Goal: Transaction & Acquisition: Purchase product/service

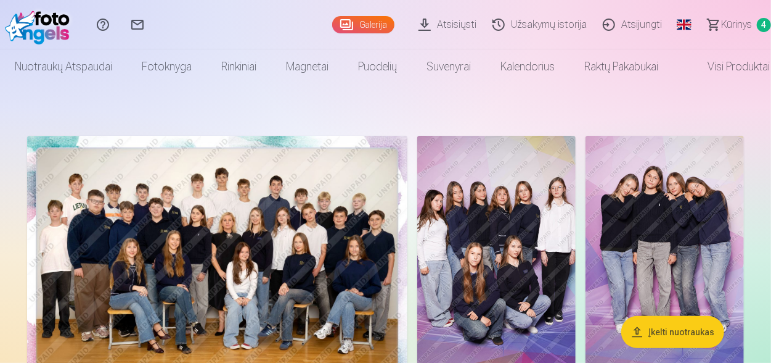
click at [742, 28] on span "Kūrinys" at bounding box center [736, 24] width 31 height 15
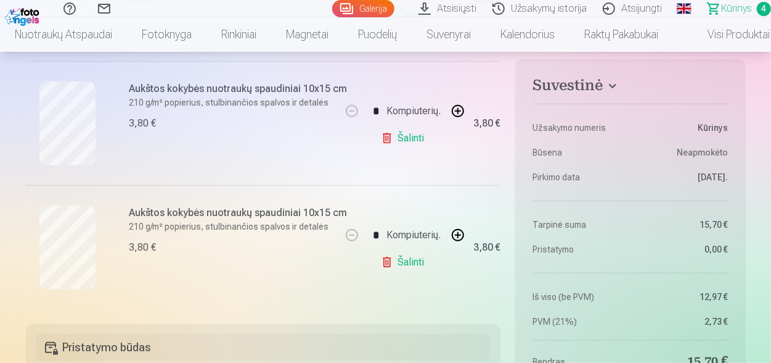
scroll to position [497, 0]
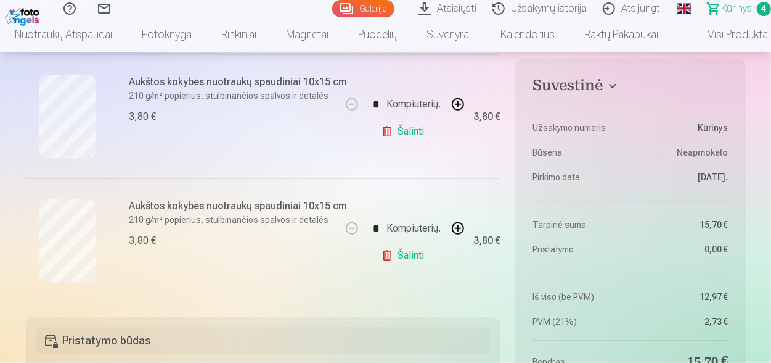
click at [374, 6] on link "Galerija" at bounding box center [363, 8] width 62 height 17
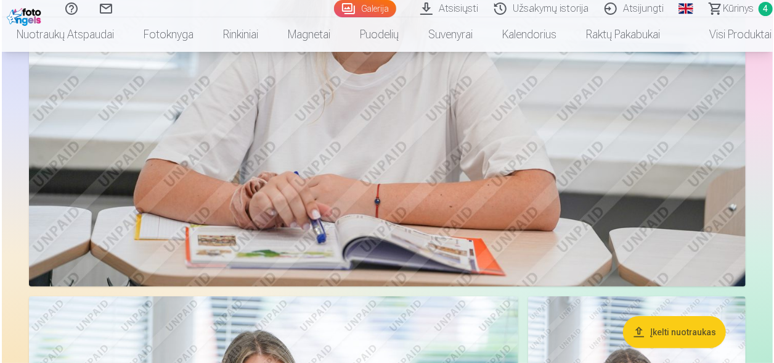
scroll to position [2256, 0]
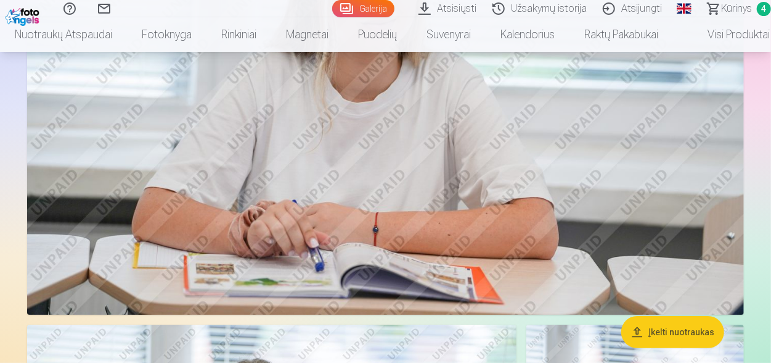
click at [346, 151] on img at bounding box center [385, 75] width 717 height 478
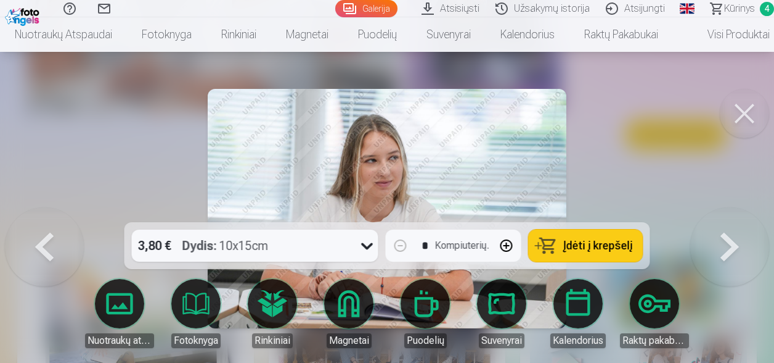
click at [269, 245] on font "10x15cm" at bounding box center [243, 245] width 49 height 17
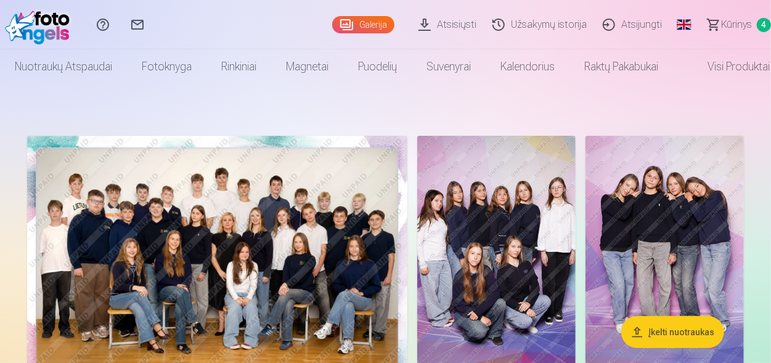
click at [732, 19] on span "Kūrinys" at bounding box center [736, 24] width 31 height 15
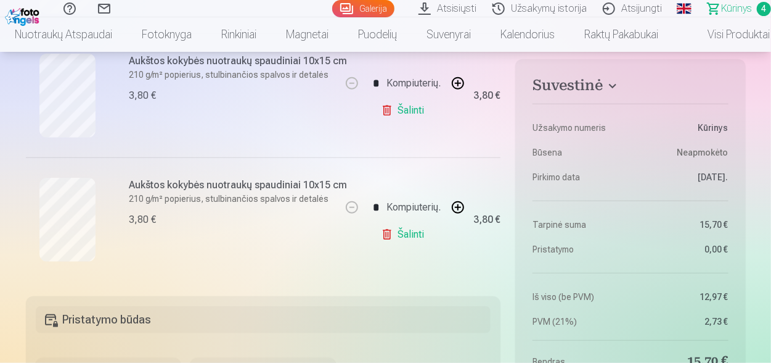
scroll to position [543, 0]
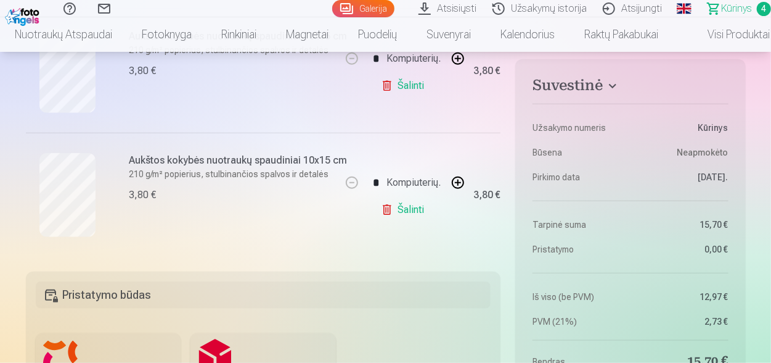
click at [382, 12] on link "Galerija" at bounding box center [363, 8] width 62 height 17
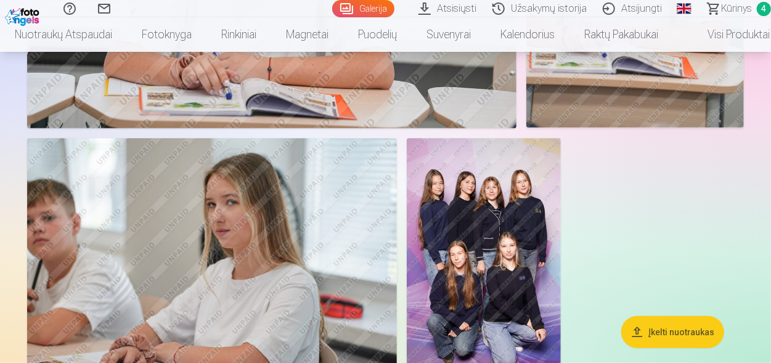
scroll to position [2816, 0]
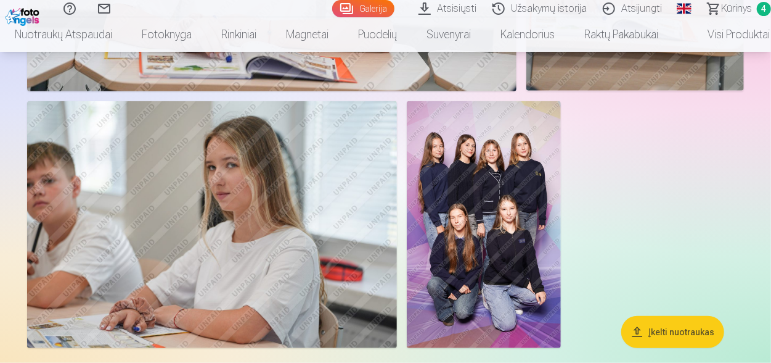
click at [190, 195] on img at bounding box center [212, 224] width 370 height 247
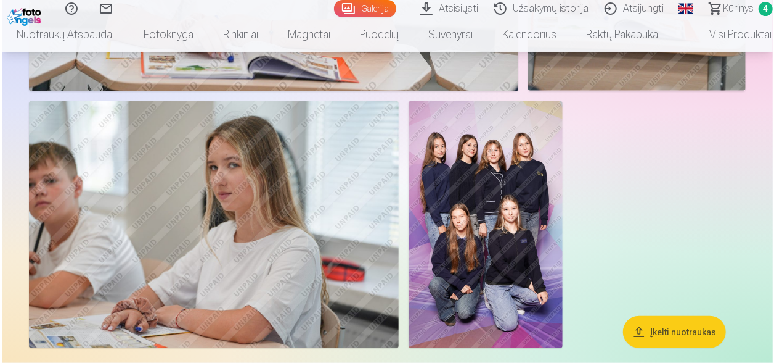
scroll to position [2020, 0]
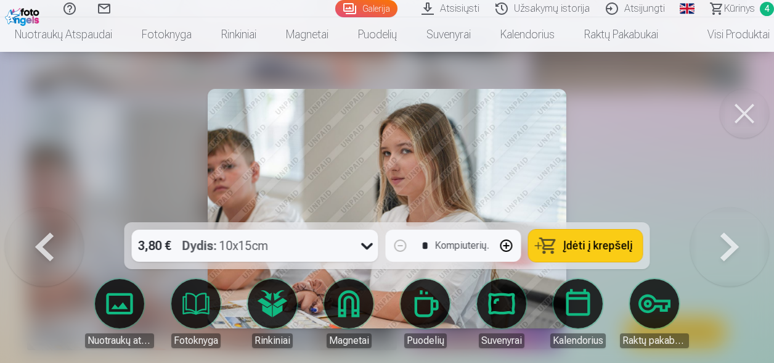
click at [594, 245] on span "Įdėti į krepšelį" at bounding box center [598, 245] width 70 height 11
click at [745, 7] on span "Kūrinys" at bounding box center [739, 8] width 31 height 15
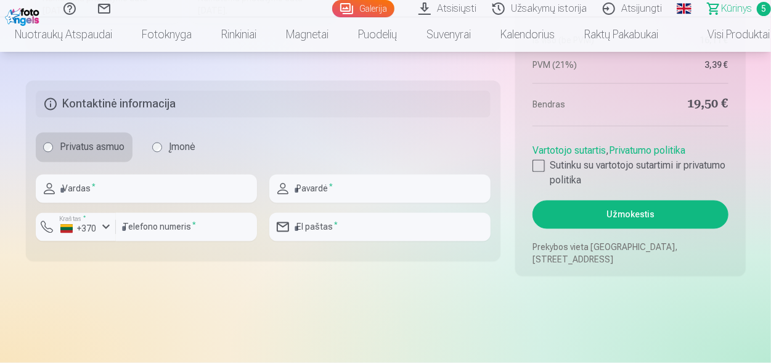
scroll to position [1043, 0]
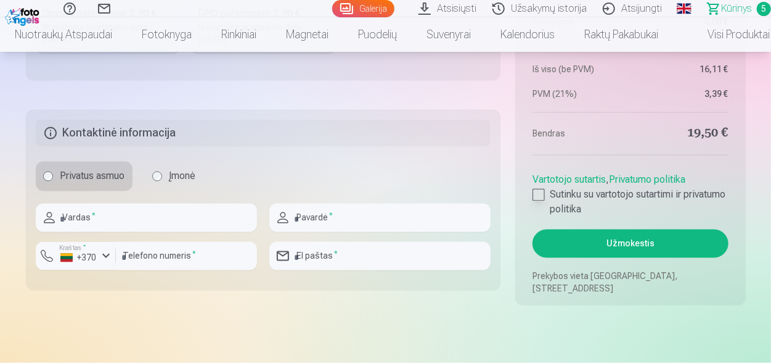
click at [538, 189] on div at bounding box center [539, 195] width 12 height 12
click at [104, 218] on input "text" at bounding box center [146, 217] width 221 height 28
type input "******"
type input "********"
type input "*********"
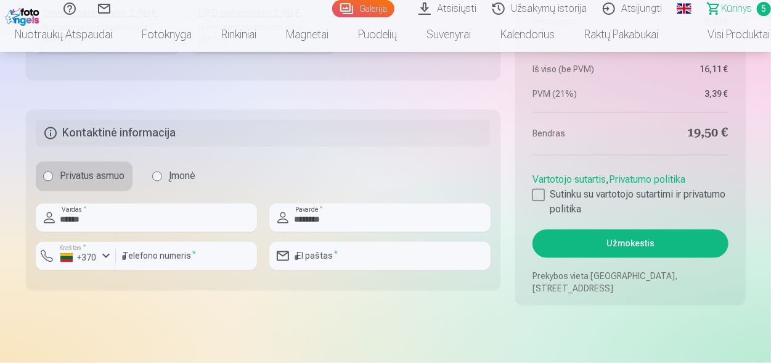
type input "**********"
click at [126, 255] on input "*********" at bounding box center [186, 256] width 141 height 28
click at [625, 244] on button "Užmokestis" at bounding box center [630, 243] width 195 height 28
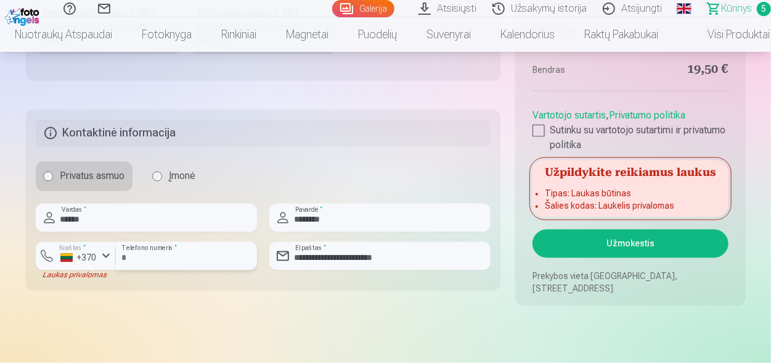
click at [146, 251] on input "********" at bounding box center [186, 256] width 141 height 28
click at [120, 255] on input "********" at bounding box center [186, 256] width 141 height 28
click at [637, 242] on button "Užmokestis" at bounding box center [630, 243] width 195 height 28
click at [186, 268] on input "*********" at bounding box center [186, 256] width 141 height 28
type input "*"
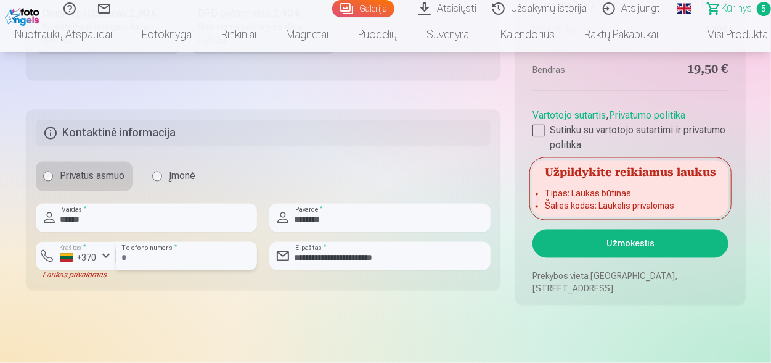
type input "********"
click at [612, 245] on button "Užmokestis" at bounding box center [630, 243] width 195 height 28
drag, startPoint x: 207, startPoint y: 268, endPoint x: 197, endPoint y: 269, distance: 10.6
click at [207, 268] on input "********" at bounding box center [186, 256] width 141 height 28
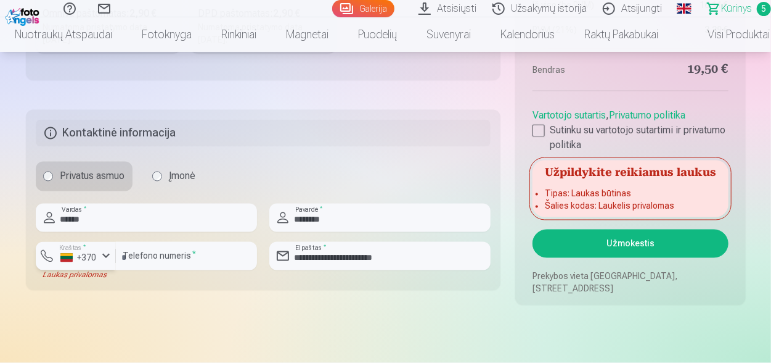
click at [89, 252] on div "+370" at bounding box center [78, 258] width 37 height 12
click at [115, 289] on font "Lietuva" at bounding box center [112, 285] width 31 height 12
click at [65, 254] on div "+370" at bounding box center [78, 258] width 37 height 12
click at [56, 277] on li "+370 Lietuva" at bounding box center [102, 285] width 112 height 25
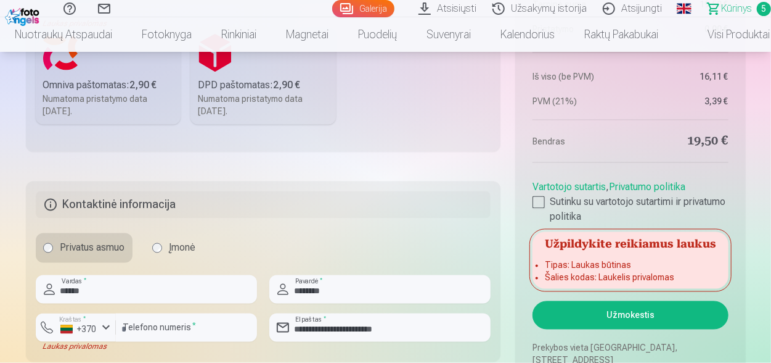
scroll to position [1079, 0]
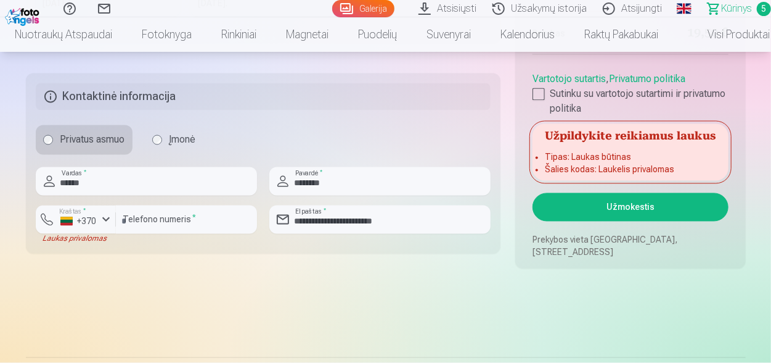
click at [613, 203] on button "Užmokestis" at bounding box center [630, 207] width 195 height 28
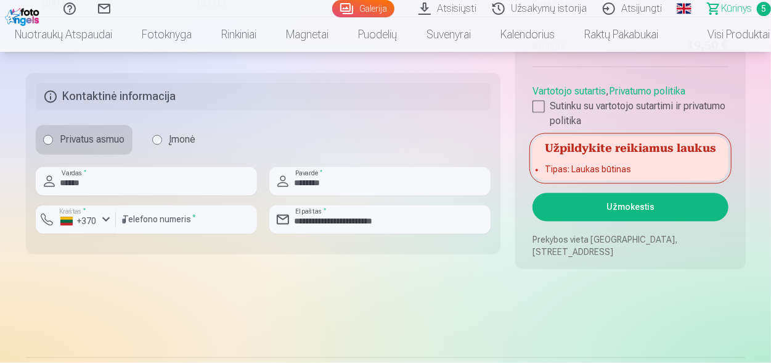
click at [656, 158] on div "Užpildykite reikiamus laukus Tipas: Laukas būtinas" at bounding box center [630, 158] width 195 height 44
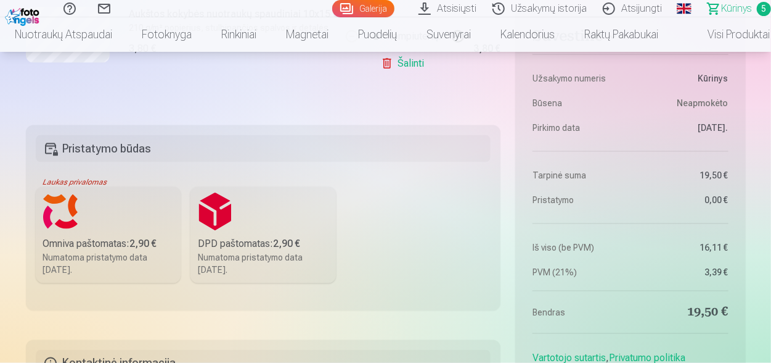
scroll to position [820, 0]
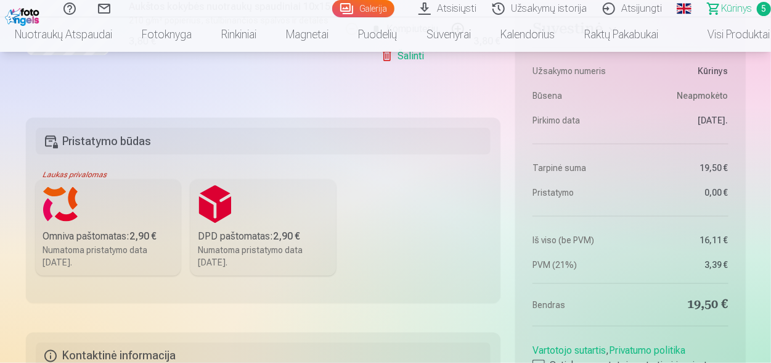
click at [86, 205] on label "Omniva paštomatas: 2,90 € Numatoma pristatymo data [DATE]." at bounding box center [108, 227] width 145 height 96
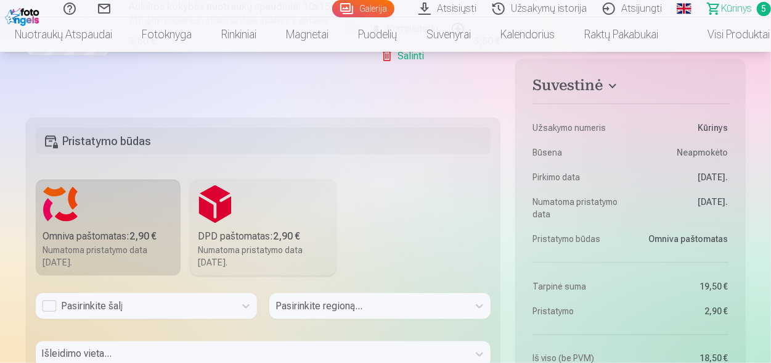
scroll to position [864, 0]
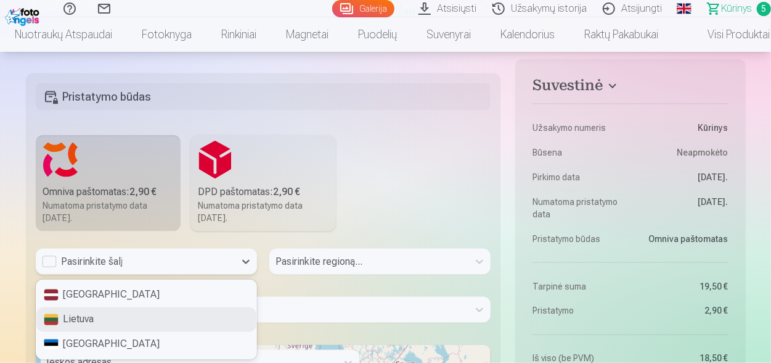
click at [52, 274] on div "3 results available. Use Up and Down to choose options, press Enter to select t…" at bounding box center [146, 261] width 221 height 26
click at [49, 317] on div "Lietuva" at bounding box center [146, 319] width 220 height 25
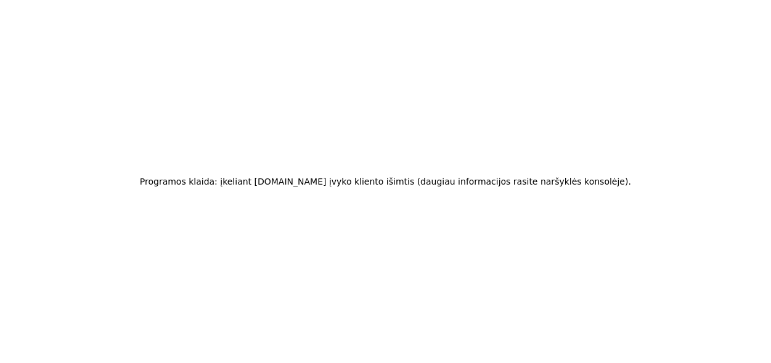
scroll to position [0, 0]
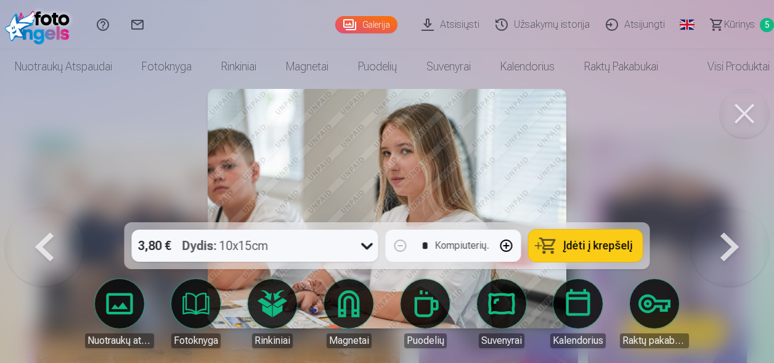
click at [739, 22] on span "Kūrinys" at bounding box center [739, 24] width 31 height 15
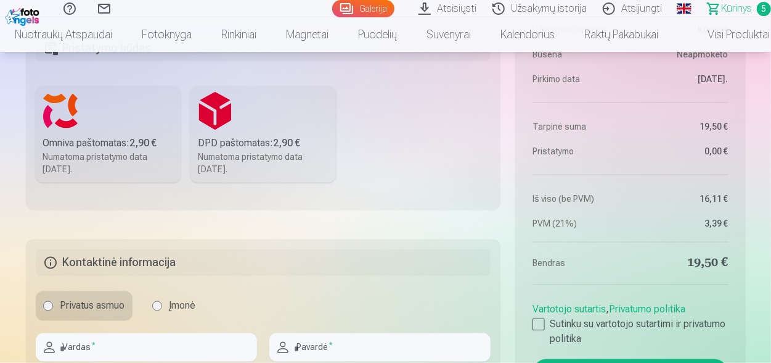
scroll to position [877, 0]
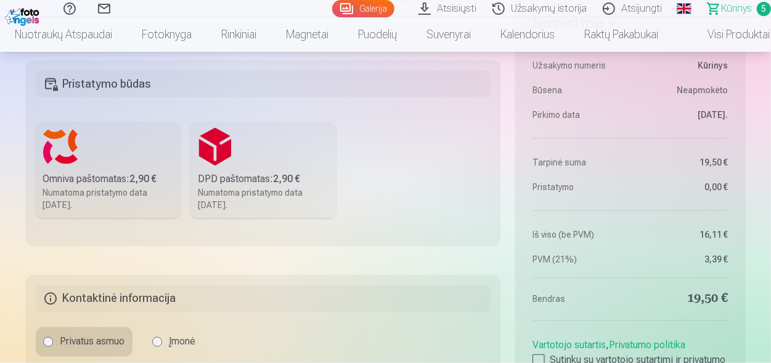
click at [233, 166] on label "DPD paštomatas: 2,90 € Numatoma pristatymo data 25.10.2025." at bounding box center [263, 170] width 145 height 96
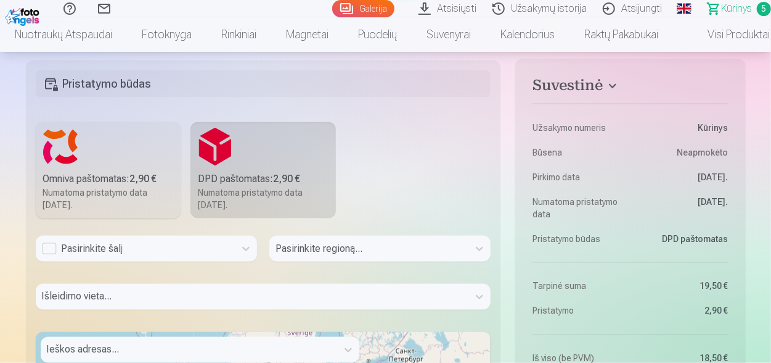
scroll to position [889, 0]
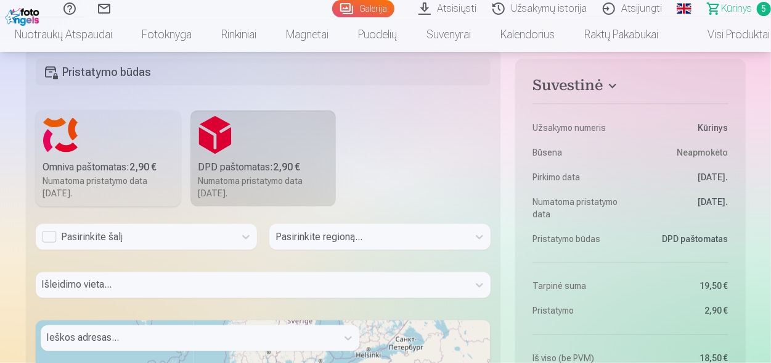
click at [203, 249] on div "Pasirinkite šalį" at bounding box center [146, 242] width 221 height 36
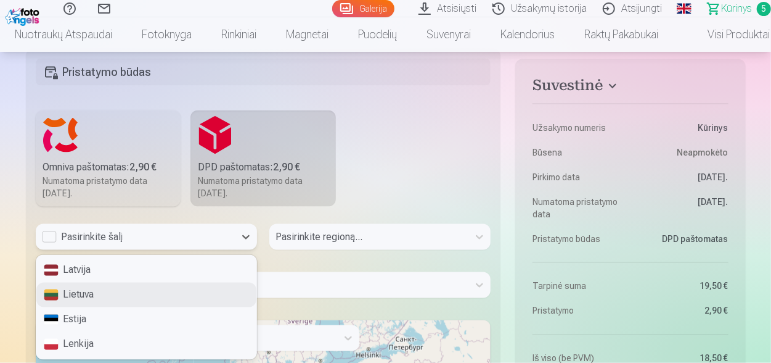
click at [64, 293] on div "Lietuva" at bounding box center [146, 294] width 220 height 25
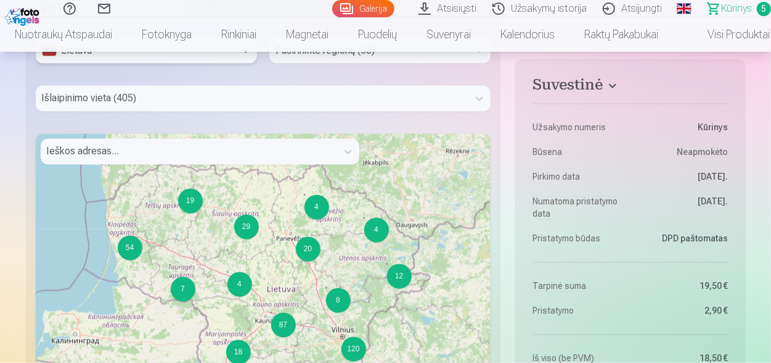
scroll to position [0, 0]
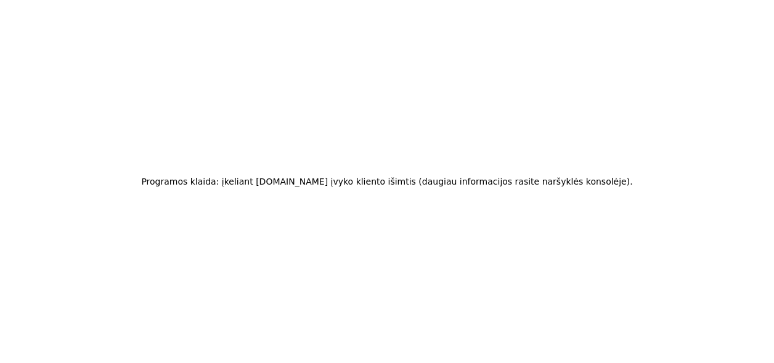
drag, startPoint x: 771, startPoint y: 68, endPoint x: 771, endPoint y: 75, distance: 6.8
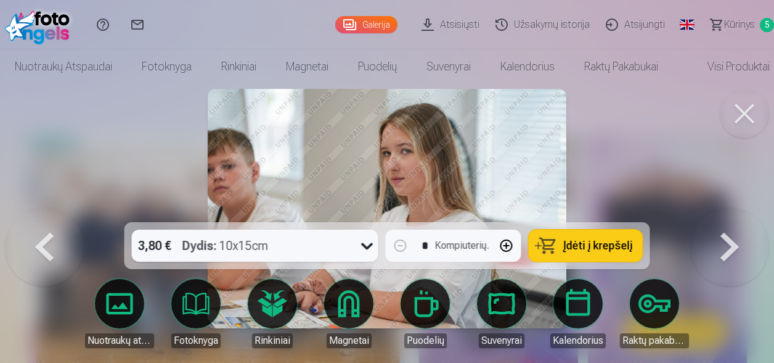
click at [732, 23] on span "Kūrinys" at bounding box center [739, 24] width 31 height 15
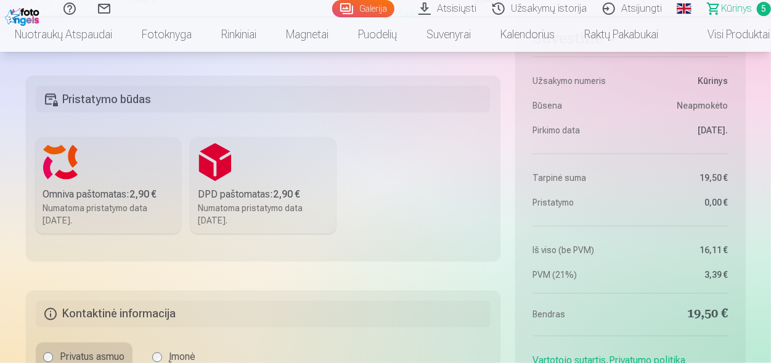
scroll to position [863, 0]
click at [267, 189] on div "DPD paštomatas: 2,90 €" at bounding box center [263, 193] width 131 height 15
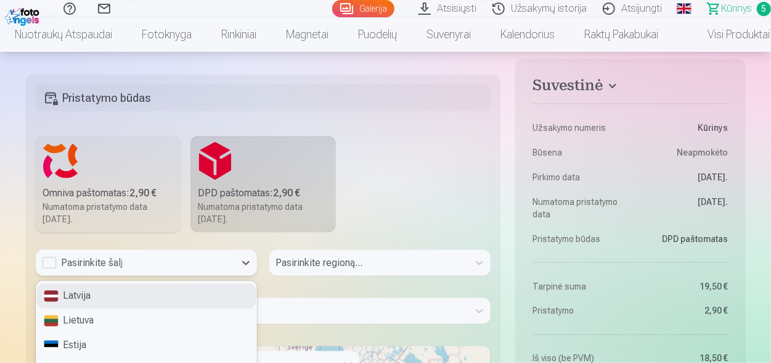
scroll to position [889, 0]
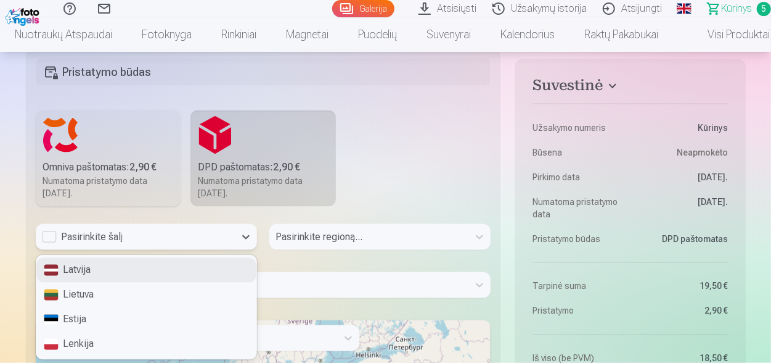
click at [130, 250] on div "Galimi 4 rezultatai. Naudokite aukštyn ir žemyn, kad pasirinktumėte parinktis, …" at bounding box center [146, 237] width 221 height 26
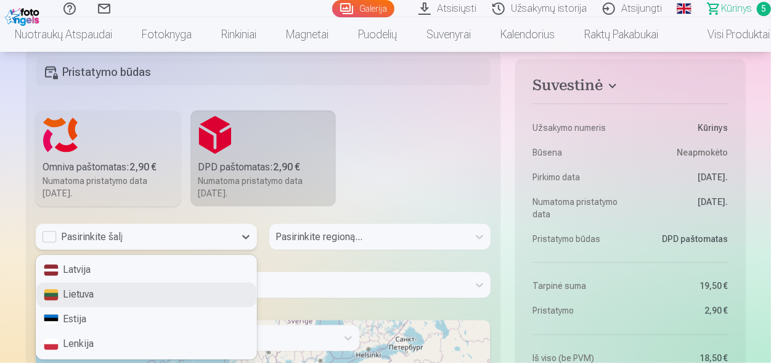
drag, startPoint x: 123, startPoint y: 298, endPoint x: 147, endPoint y: 266, distance: 39.6
click at [123, 297] on div "Lietuva" at bounding box center [146, 294] width 220 height 25
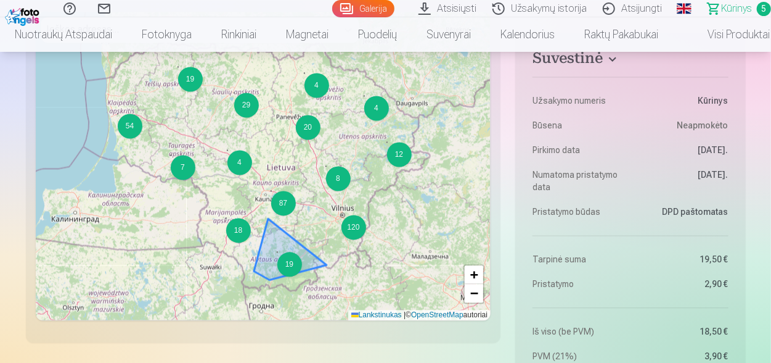
scroll to position [0, 0]
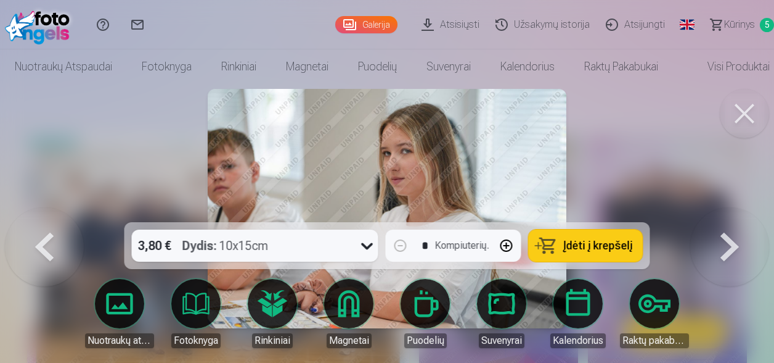
click at [739, 28] on span "Kūrinys" at bounding box center [739, 24] width 31 height 15
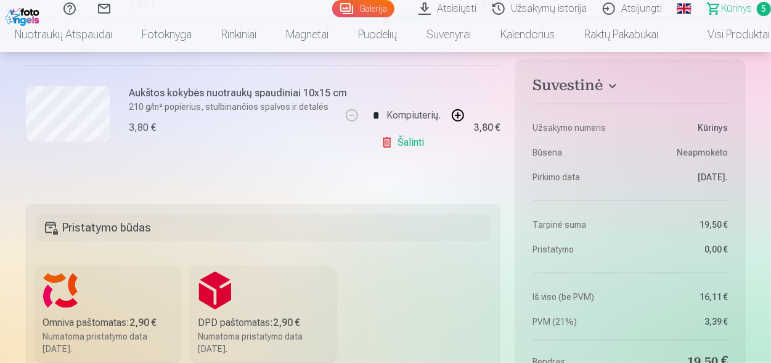
scroll to position [863, 0]
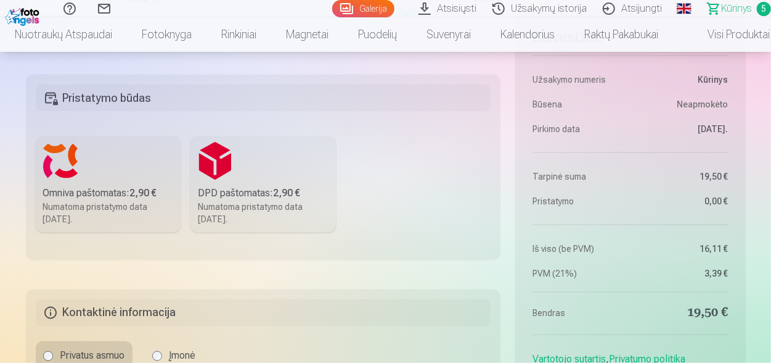
click at [219, 182] on label "DPD paštomatas: 2,90 € Numatoma pristatymo data 25.10.2025." at bounding box center [263, 184] width 145 height 96
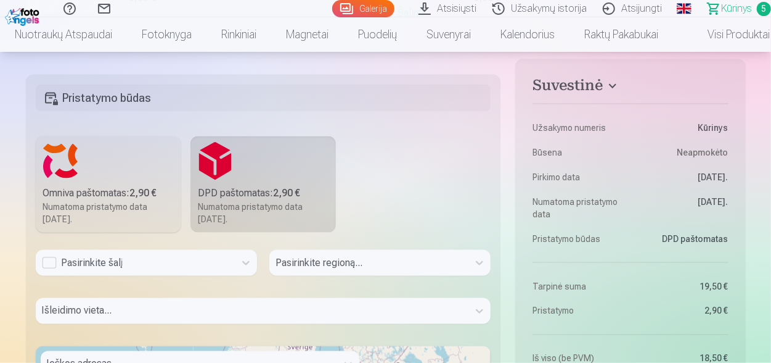
click at [185, 253] on div "Pasirinkite šalį" at bounding box center [146, 263] width 221 height 26
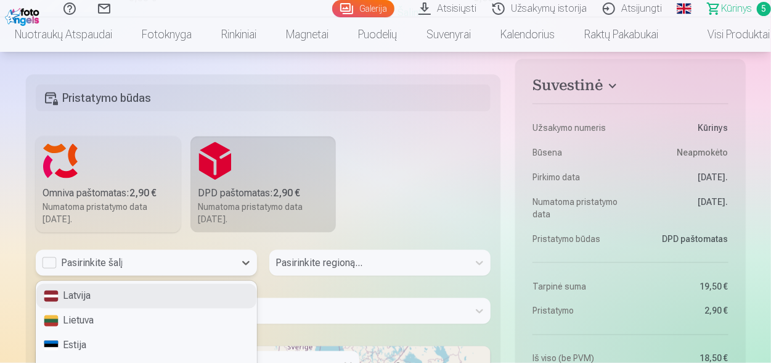
scroll to position [889, 0]
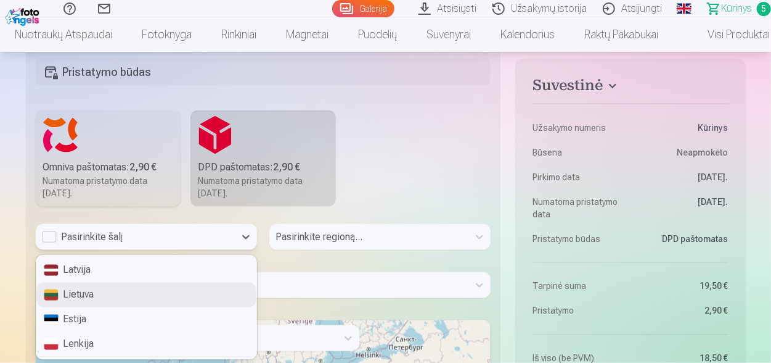
click at [142, 289] on div "Lietuva" at bounding box center [146, 294] width 220 height 25
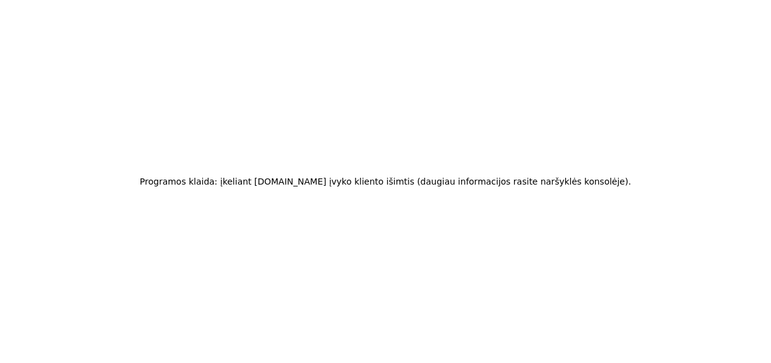
scroll to position [0, 0]
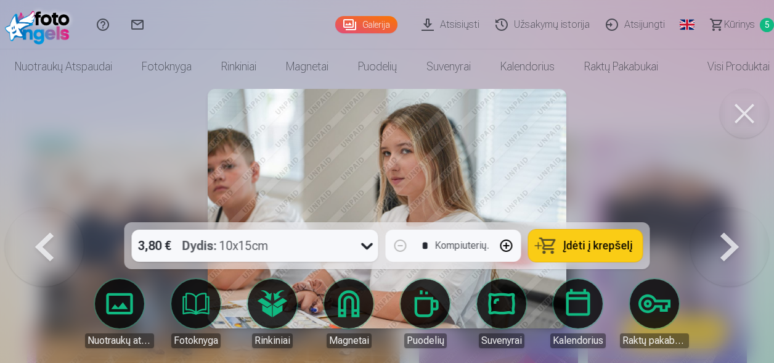
click at [729, 23] on span "Kūrinys" at bounding box center [739, 24] width 31 height 15
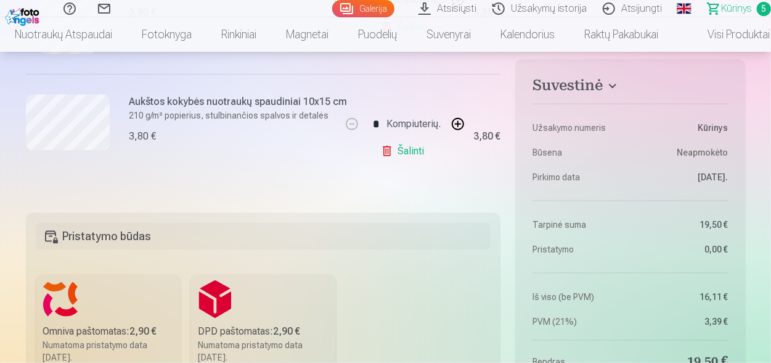
scroll to position [801, 0]
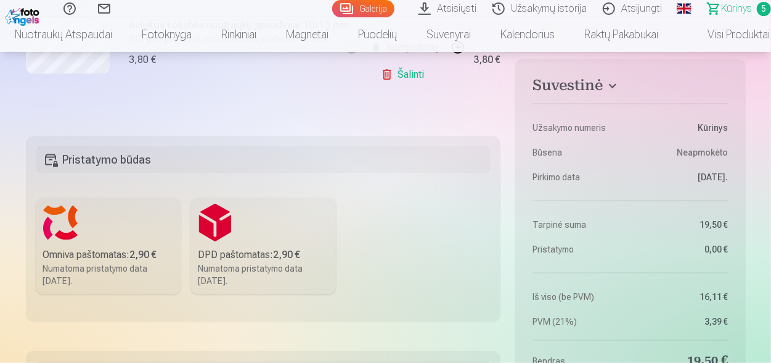
click at [73, 225] on label "Omniva paštomatas: 2,90 € Numatoma pristatymo data [DATE]." at bounding box center [108, 246] width 145 height 96
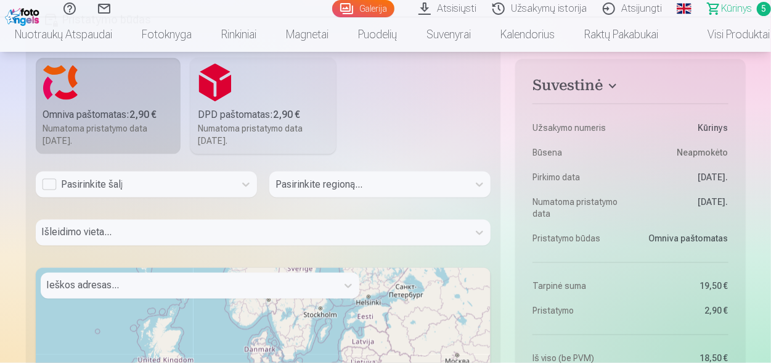
scroll to position [986, 0]
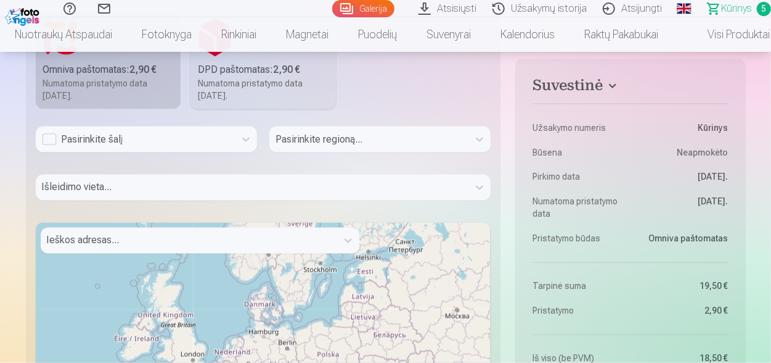
click at [149, 140] on div "Pasirinkite šalį" at bounding box center [135, 139] width 187 height 15
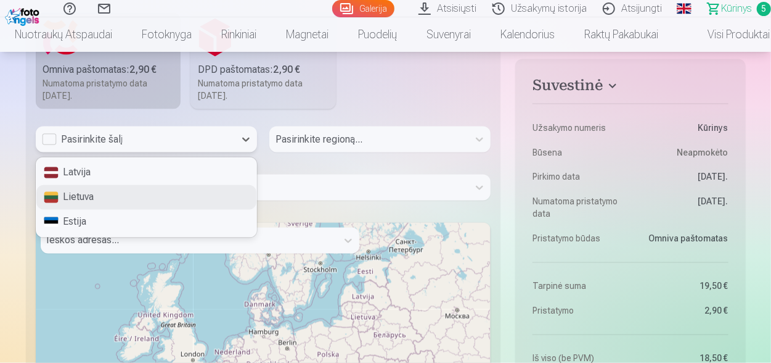
click at [54, 202] on div "Lietuva" at bounding box center [146, 197] width 220 height 25
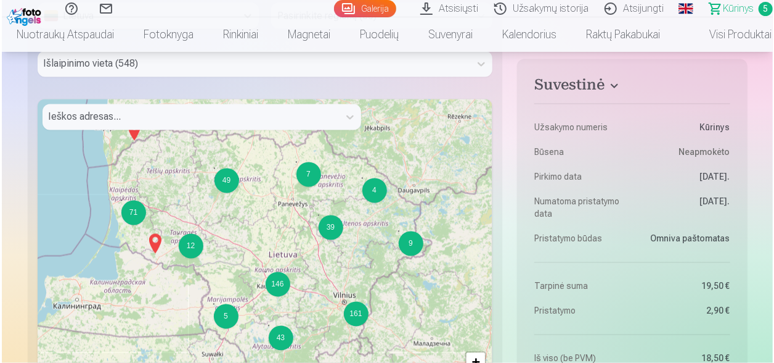
scroll to position [0, 0]
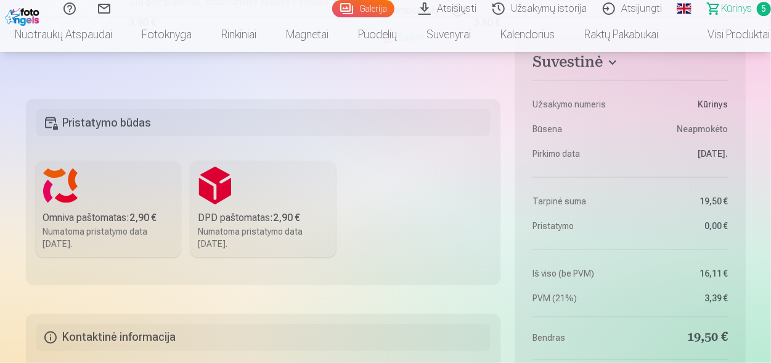
scroll to position [863, 0]
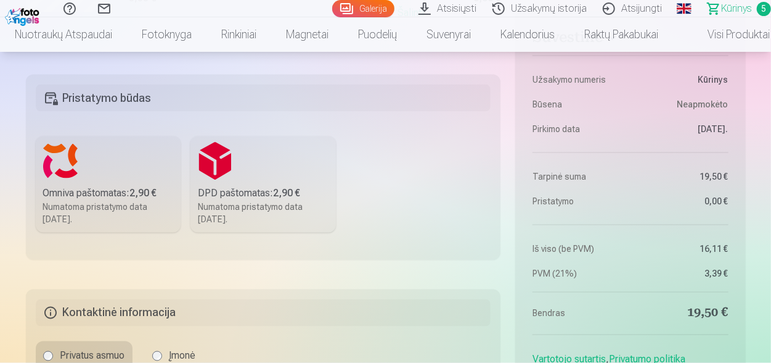
click at [144, 188] on b "2,90 €" at bounding box center [143, 193] width 27 height 12
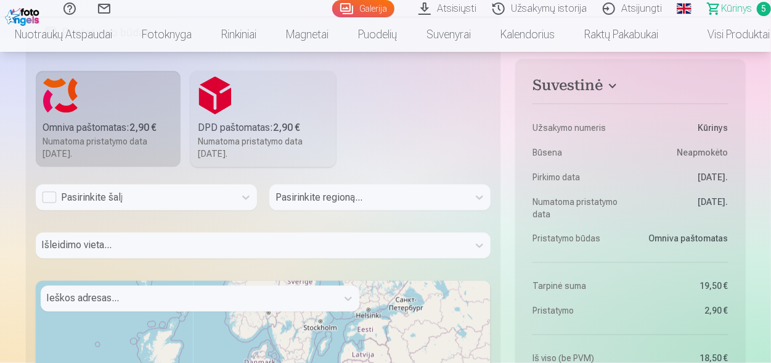
scroll to position [986, 0]
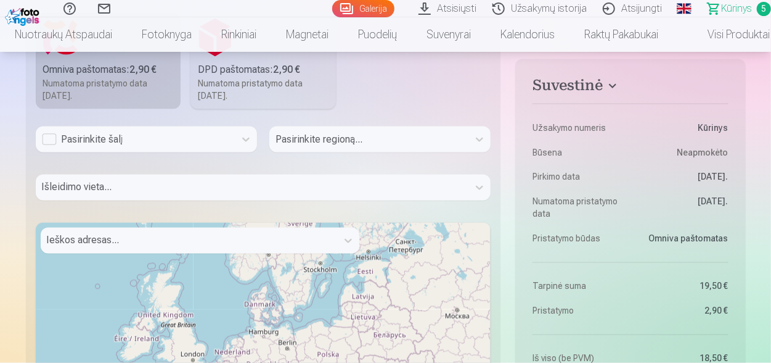
click at [97, 134] on div "Pasirinkite šalį" at bounding box center [135, 139] width 187 height 15
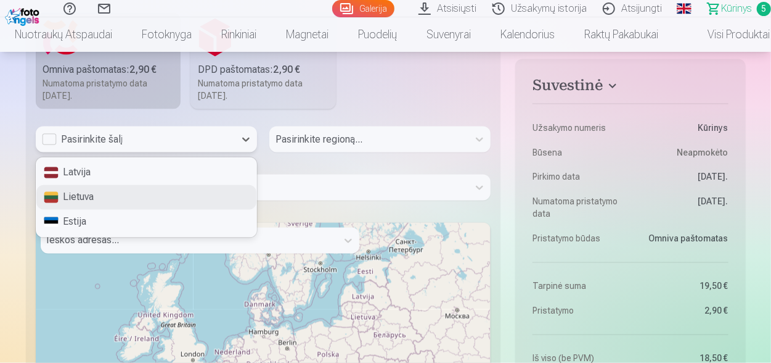
click at [84, 199] on div "Lietuva" at bounding box center [146, 197] width 220 height 25
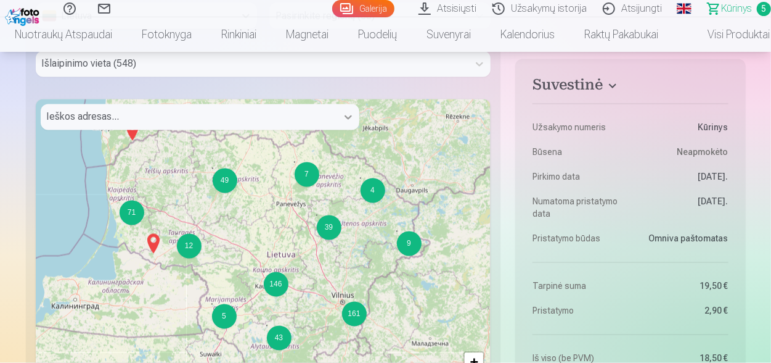
scroll to position [0, 0]
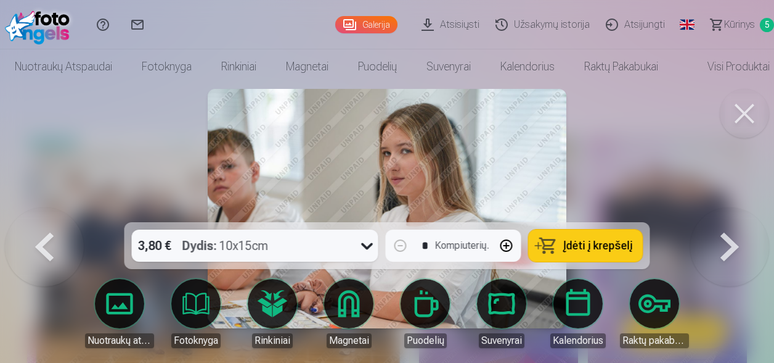
click at [734, 20] on span "Kūrinys" at bounding box center [739, 24] width 31 height 15
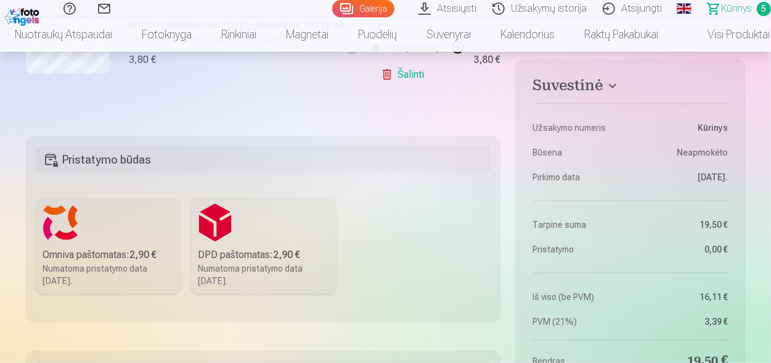
scroll to position [925, 0]
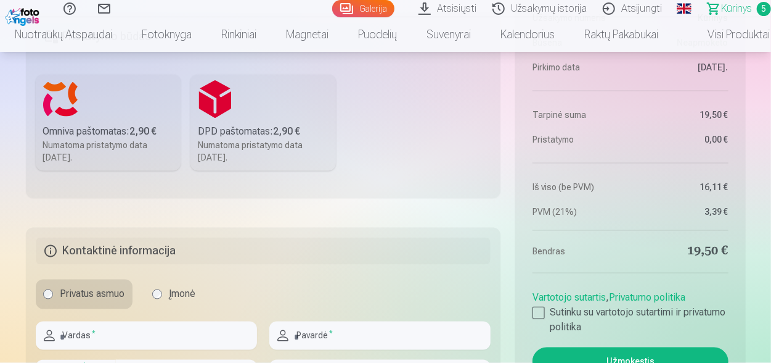
click at [149, 121] on label "Omniva paštomatas: 2,90 € Numatoma pristatymo data [DATE]." at bounding box center [108, 123] width 145 height 96
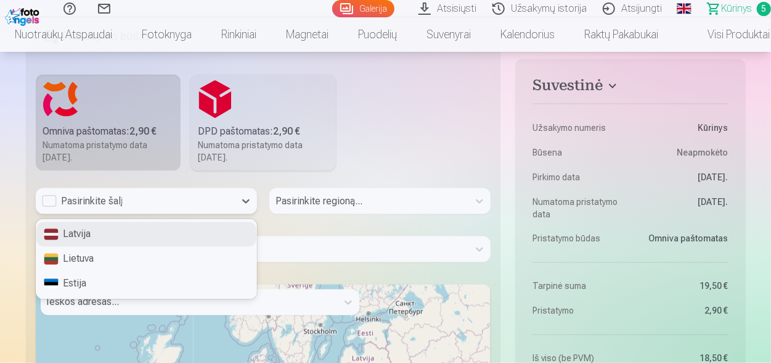
click at [54, 194] on div "Pasirinkite šalį" at bounding box center [135, 201] width 187 height 15
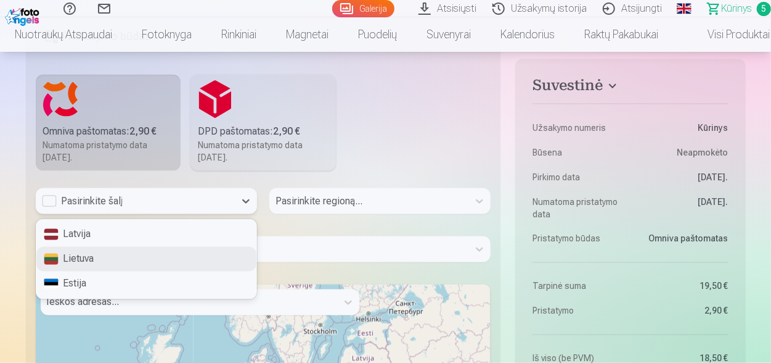
drag, startPoint x: 81, startPoint y: 263, endPoint x: 27, endPoint y: 246, distance: 56.8
click at [81, 263] on div "Lietuva" at bounding box center [146, 259] width 220 height 25
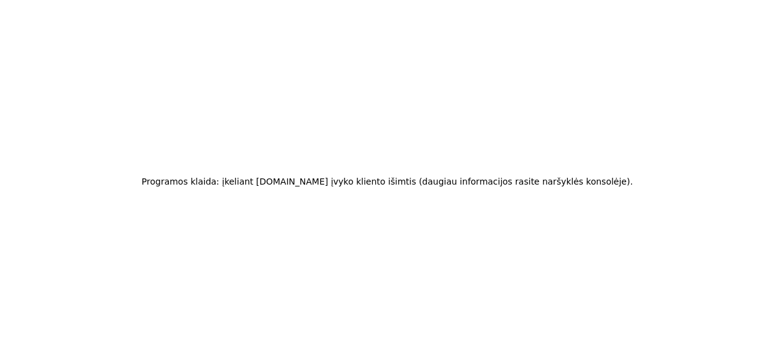
scroll to position [0, 0]
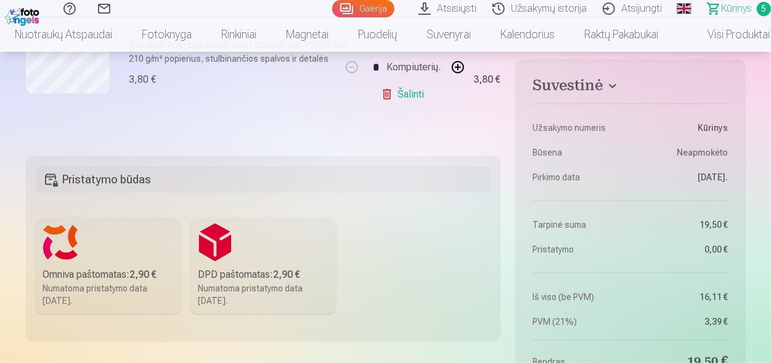
scroll to position [801, 0]
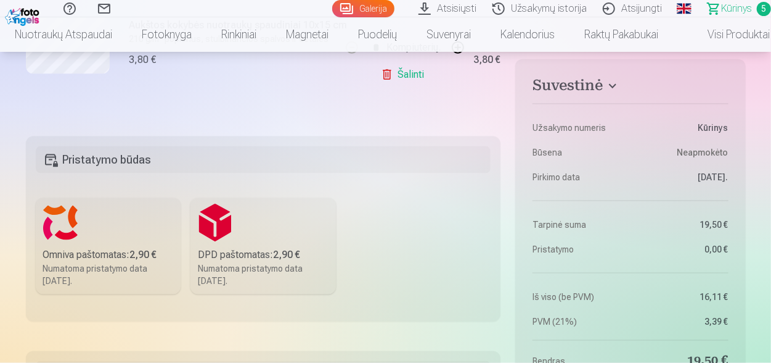
click at [218, 216] on label "DPD paštomatas: 2,90 € Numatoma pristatymo data 25.10.2025." at bounding box center [263, 246] width 145 height 96
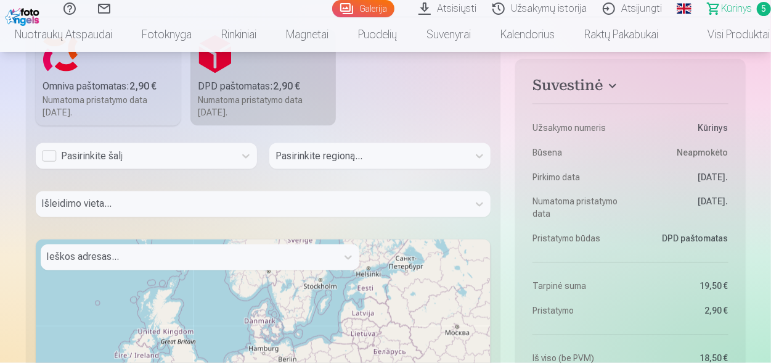
scroll to position [1048, 0]
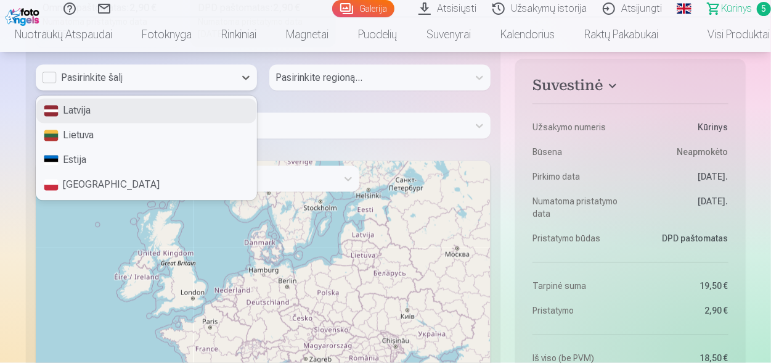
click at [205, 67] on div "Pasirinkite šalį" at bounding box center [135, 78] width 199 height 26
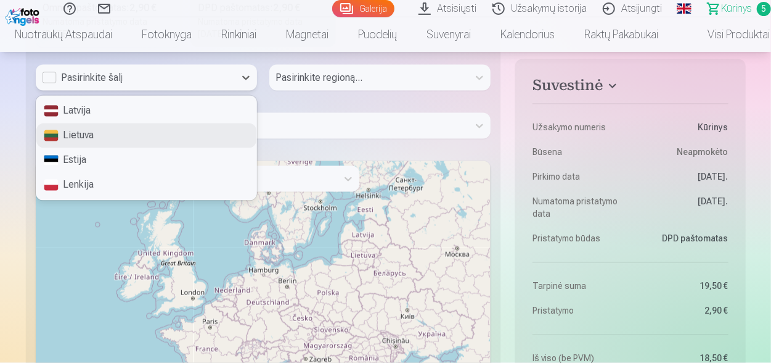
click at [164, 138] on div "Lietuva" at bounding box center [146, 135] width 220 height 25
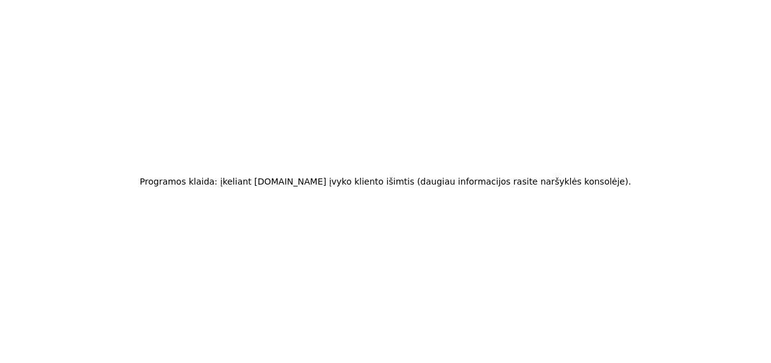
scroll to position [0, 0]
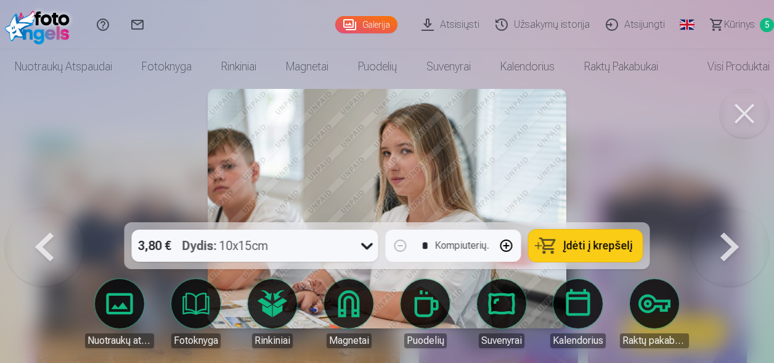
click at [736, 27] on span "Kūrinys" at bounding box center [739, 24] width 31 height 15
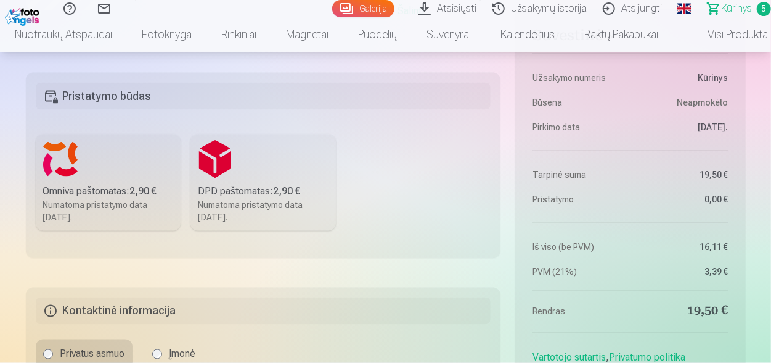
scroll to position [925, 0]
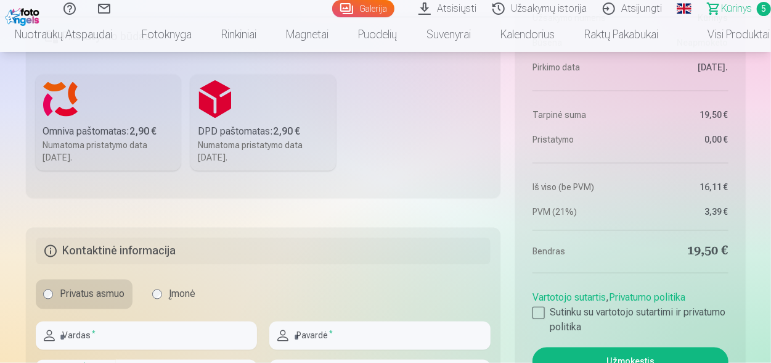
click at [282, 94] on label "DPD paštomatas: 2,90 € Numatoma pristatymo data 25.10.2025." at bounding box center [263, 123] width 145 height 96
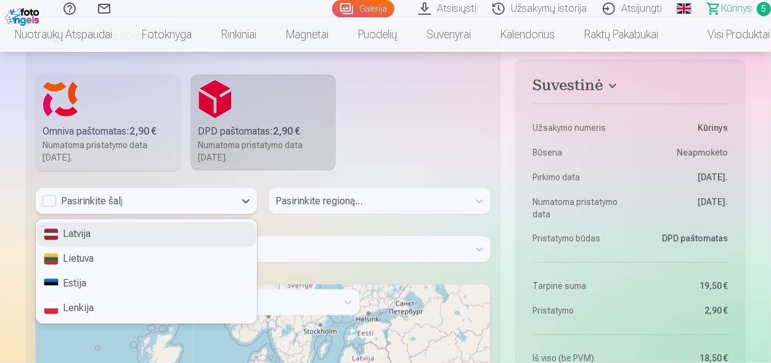
click at [181, 202] on div "Pasirinkite šalį" at bounding box center [135, 201] width 187 height 15
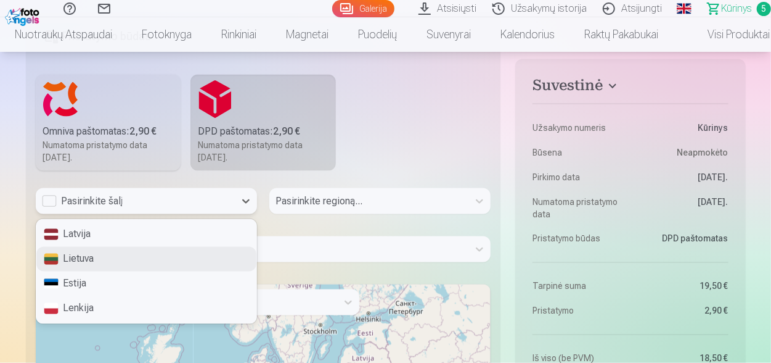
click at [178, 253] on div "Lietuva" at bounding box center [146, 259] width 220 height 25
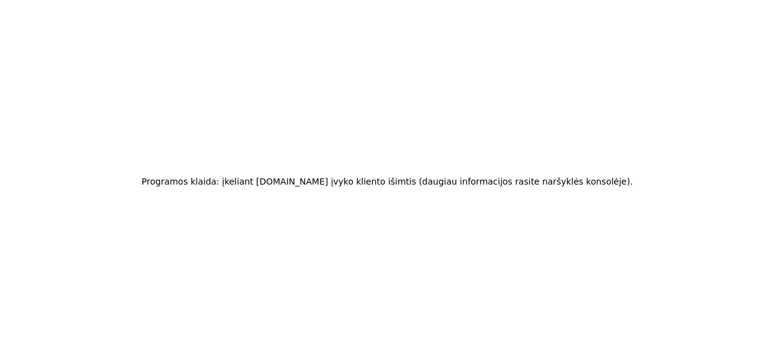
scroll to position [0, 0]
